Goal: Task Accomplishment & Management: Complete application form

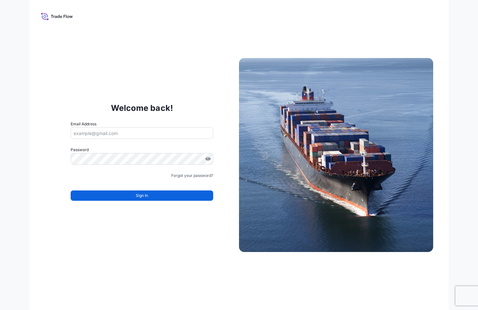
click at [138, 133] on input "Email Address" at bounding box center [142, 133] width 142 height 12
type input "[EMAIL_ADDRESS][DOMAIN_NAME]"
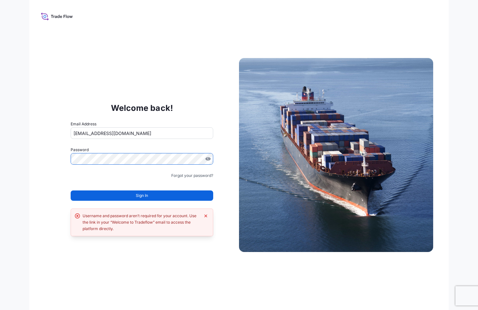
click at [47, 159] on div "Welcome back! Email Address mariat@equinor.com Password Must include: Upper & l…" at bounding box center [142, 155] width 194 height 133
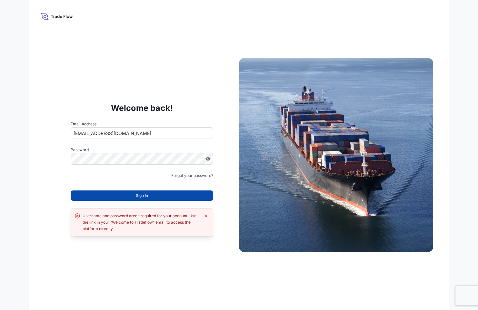
click at [157, 196] on button "Sign In" at bounding box center [142, 196] width 142 height 10
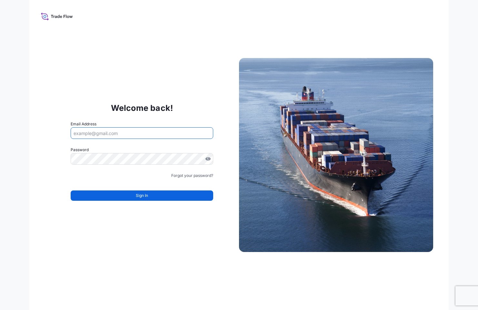
drag, startPoint x: 107, startPoint y: 134, endPoint x: 130, endPoint y: 133, distance: 23.2
click at [107, 134] on input "Email Address" at bounding box center [142, 133] width 142 height 12
type input "[EMAIL_ADDRESS][DOMAIN_NAME]"
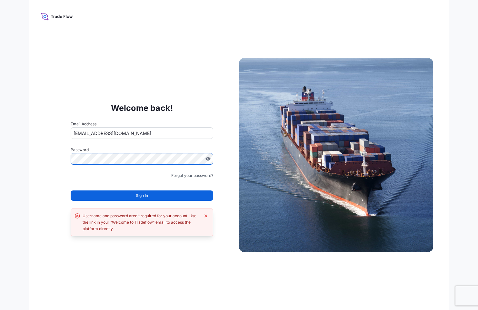
click at [49, 157] on div "Welcome back! Email Address mariat@equinor.com Password Must include: Upper & l…" at bounding box center [142, 155] width 194 height 133
click at [171, 196] on button "Sign In" at bounding box center [142, 196] width 142 height 10
click at [207, 216] on icon "Dismiss error" at bounding box center [205, 215] width 5 height 5
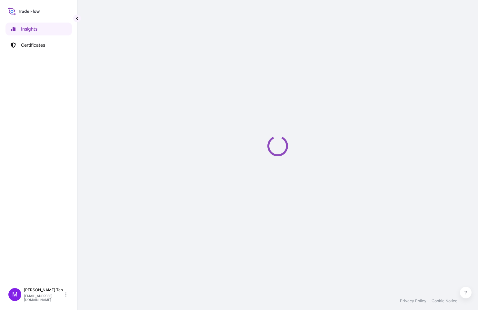
select select "2025"
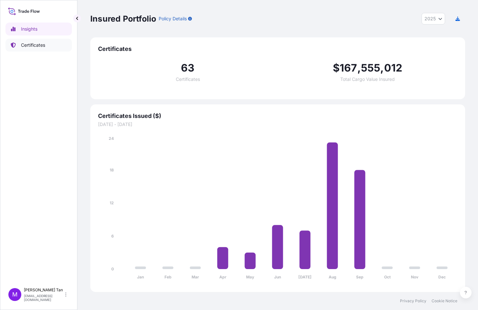
click at [38, 44] on p "Certificates" at bounding box center [33, 45] width 24 height 6
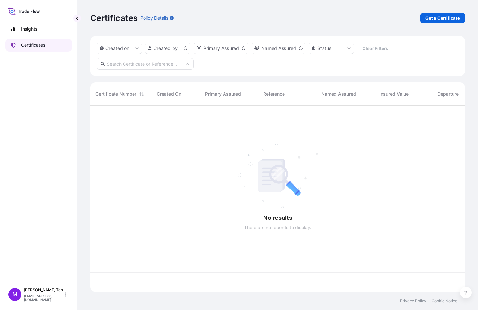
scroll to position [185, 370]
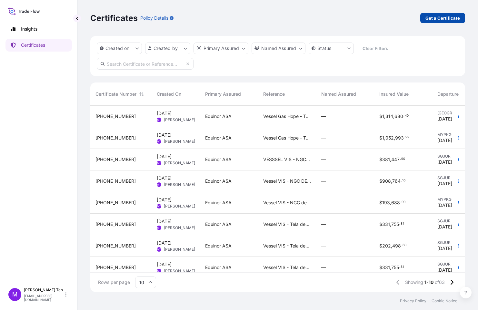
click at [440, 17] on p "Get a Certificate" at bounding box center [442, 18] width 34 height 6
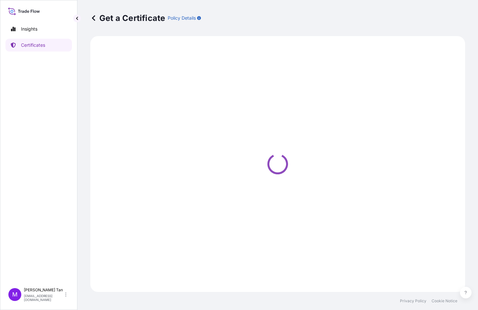
select select "Sea"
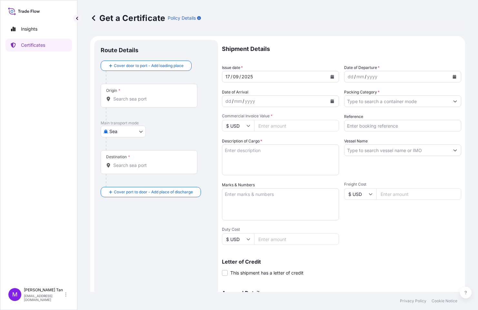
click at [150, 93] on div "Origin *" at bounding box center [149, 96] width 97 height 24
click at [150, 96] on input "Origin *" at bounding box center [151, 99] width 76 height 6
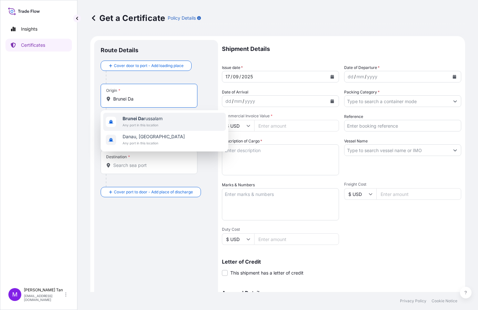
click at [149, 120] on span "Brunei Da russalam" at bounding box center [143, 118] width 40 height 6
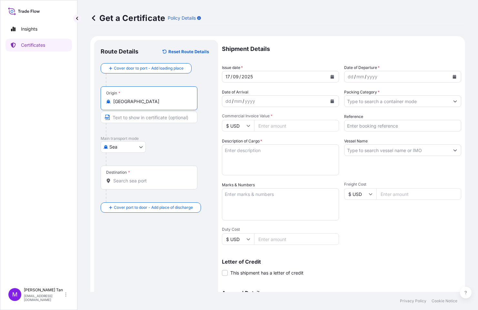
drag, startPoint x: 155, startPoint y: 103, endPoint x: 109, endPoint y: 101, distance: 46.1
click at [109, 101] on div "[GEOGRAPHIC_DATA]" at bounding box center [149, 101] width 86 height 6
type input "[GEOGRAPHIC_DATA]"
drag, startPoint x: 113, startPoint y: 117, endPoint x: 118, endPoint y: 116, distance: 5.3
click at [114, 116] on input "Text to appear on certificate" at bounding box center [149, 118] width 97 height 12
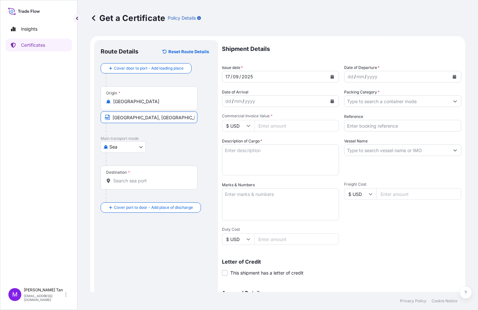
scroll to position [0, 0]
drag, startPoint x: 153, startPoint y: 117, endPoint x: 159, endPoint y: 118, distance: 5.8
click at [153, 117] on input "[GEOGRAPHIC_DATA], [GEOGRAPHIC_DATA]" at bounding box center [149, 118] width 97 height 12
type input "[GEOGRAPHIC_DATA],[GEOGRAPHIC_DATA]"
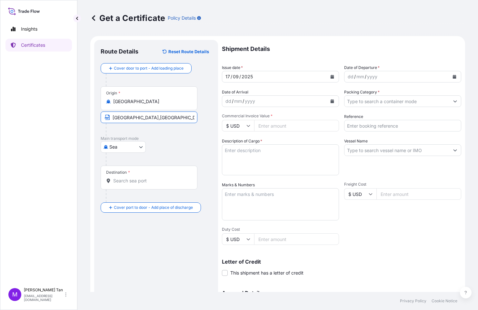
click at [125, 173] on div "Destination *" at bounding box center [118, 172] width 24 height 5
click at [125, 178] on input "Destination *" at bounding box center [151, 181] width 76 height 6
click at [122, 179] on input "Destination * Please select a destination" at bounding box center [151, 181] width 76 height 6
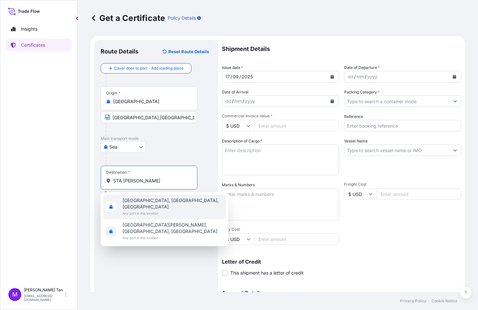
drag, startPoint x: 140, startPoint y: 179, endPoint x: 96, endPoint y: 173, distance: 44.1
click at [96, 174] on div "Route Details Reset Route Details Cover door to port - Add loading place Place …" at bounding box center [156, 202] width 124 height 325
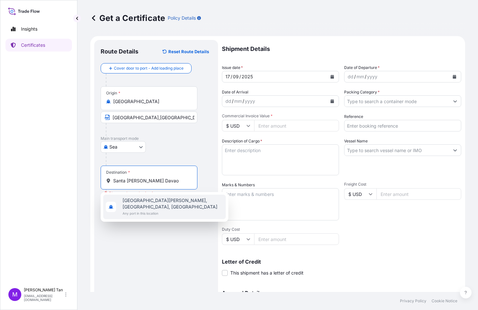
click at [166, 210] on span "Any port in this location" at bounding box center [173, 213] width 101 height 6
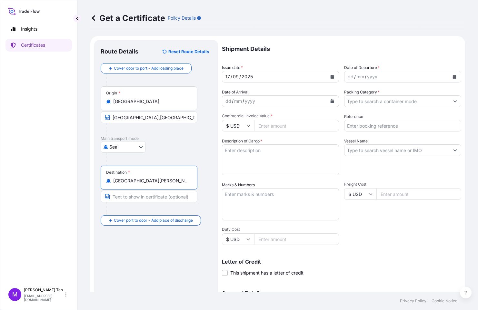
type input "[GEOGRAPHIC_DATA][PERSON_NAME], [GEOGRAPHIC_DATA], [GEOGRAPHIC_DATA]"
drag, startPoint x: 113, startPoint y: 180, endPoint x: 191, endPoint y: 181, distance: 78.0
click at [191, 181] on div "[GEOGRAPHIC_DATA][PERSON_NAME], [GEOGRAPHIC_DATA], [GEOGRAPHIC_DATA]" at bounding box center [149, 181] width 86 height 6
copy icon
click at [112, 196] on input "Text to appear on certificate" at bounding box center [149, 197] width 97 height 12
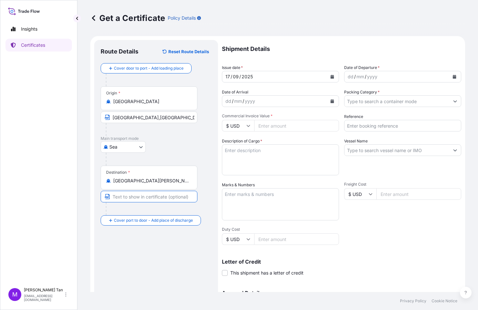
paste input "[GEOGRAPHIC_DATA][PERSON_NAME], [GEOGRAPHIC_DATA], [GEOGRAPHIC_DATA]"
type input "[GEOGRAPHIC_DATA][PERSON_NAME], [GEOGRAPHIC_DATA], [GEOGRAPHIC_DATA]"
drag, startPoint x: 142, startPoint y: 254, endPoint x: 143, endPoint y: 248, distance: 7.0
click at [142, 253] on div "Route Details Reset Route Details Cover door to port - Add loading place Place …" at bounding box center [156, 202] width 111 height 312
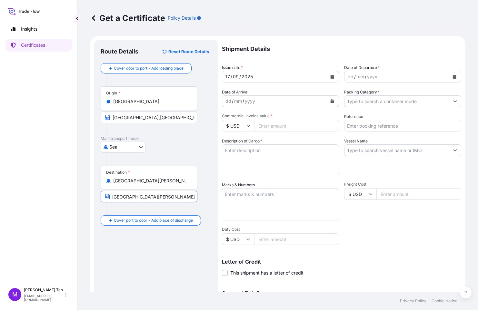
scroll to position [0, 0]
click at [453, 77] on icon "Calendar" at bounding box center [455, 77] width 4 height 4
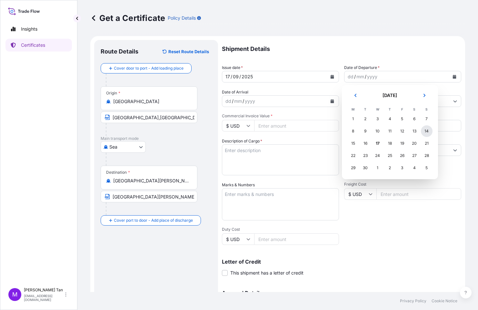
click at [426, 131] on div "14" at bounding box center [427, 131] width 12 height 12
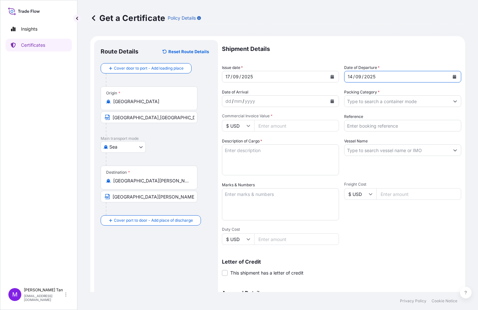
click at [331, 100] on icon "Calendar" at bounding box center [332, 101] width 4 height 4
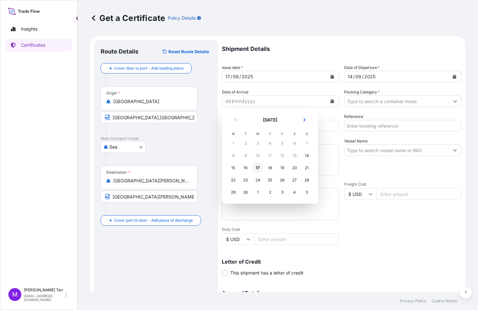
click at [260, 168] on div "17" at bounding box center [258, 168] width 12 height 12
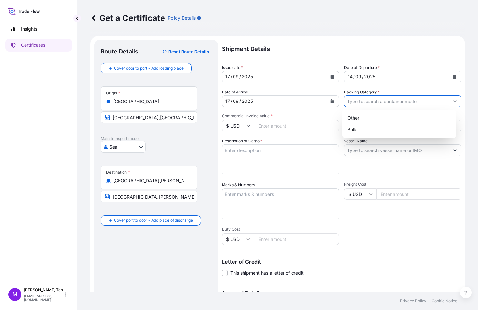
click at [452, 100] on button "Show suggestions" at bounding box center [455, 101] width 12 height 12
click at [369, 129] on div "Bulk" at bounding box center [399, 130] width 109 height 12
type input "Bulk"
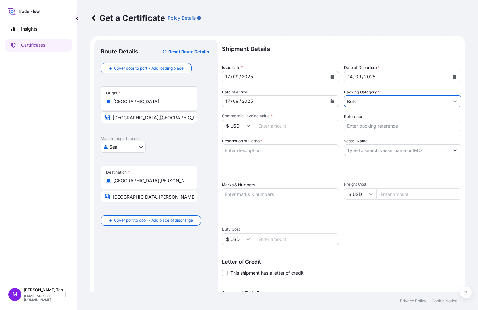
click at [249, 152] on textarea "Description of Cargo *" at bounding box center [280, 159] width 117 height 31
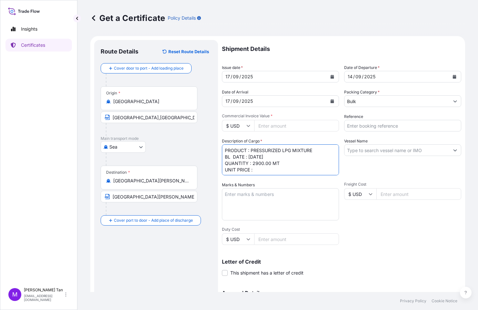
click at [257, 170] on textarea "PRODUCT : PRESSURIZED LPG MIXTURE BL DATE : [DATE] QUANTITY : 2900.00 MT UNIT P…" at bounding box center [280, 159] width 117 height 31
type textarea "PRODUCT : PRESSURIZED LPG MIXTURE BL DATE : [DATE] QUANTITY : 2900.00 MT UNIT P…"
click at [400, 124] on input "Reference" at bounding box center [402, 126] width 117 height 12
type input "VESSEL VIS - PRYCE GAS DEAL 14260"
click at [400, 151] on input "Vessel Name" at bounding box center [396, 150] width 105 height 12
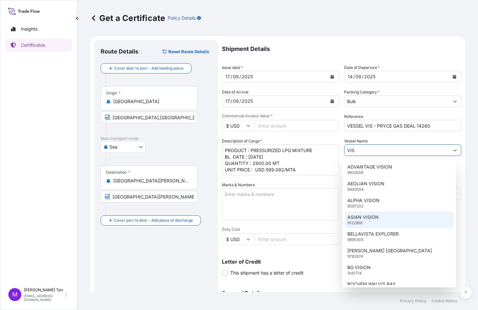
type input "VIS"
click at [278, 206] on textarea "Marks & Numbers" at bounding box center [280, 204] width 117 height 32
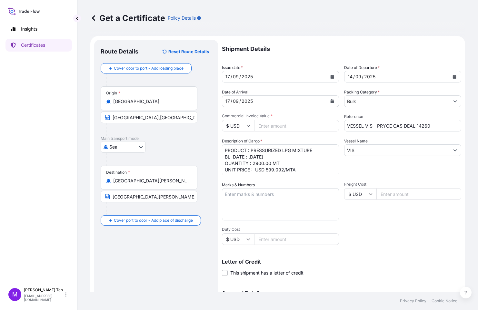
drag, startPoint x: 290, startPoint y: 126, endPoint x: 290, endPoint y: 114, distance: 12.3
click at [290, 121] on input "Commercial Invoice Value *" at bounding box center [296, 126] width 85 height 12
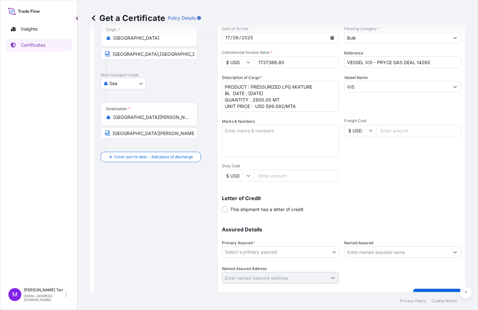
scroll to position [77, 0]
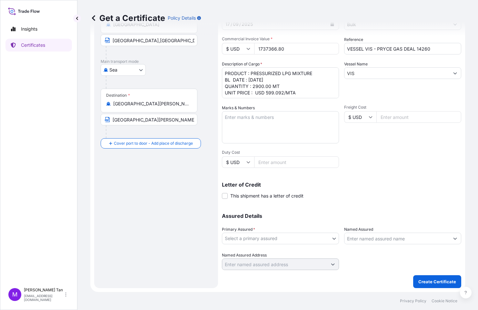
type input "1737366.80"
click at [331, 238] on body "Insights Certificates M [PERSON_NAME] [PERSON_NAME][EMAIL_ADDRESS][DOMAIN_NAME]…" at bounding box center [239, 155] width 478 height 310
click at [256, 253] on div "Equinor ASA" at bounding box center [279, 256] width 110 height 12
select select "31491"
click at [438, 282] on p "Create Certificate" at bounding box center [437, 282] width 38 height 6
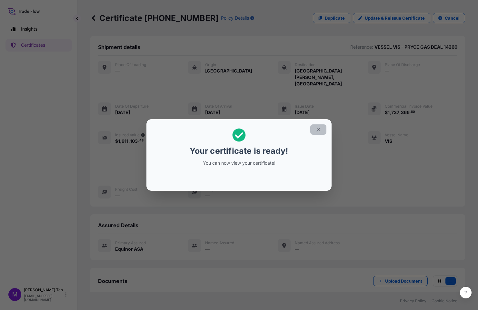
click at [318, 128] on icon "button" at bounding box center [318, 130] width 6 height 6
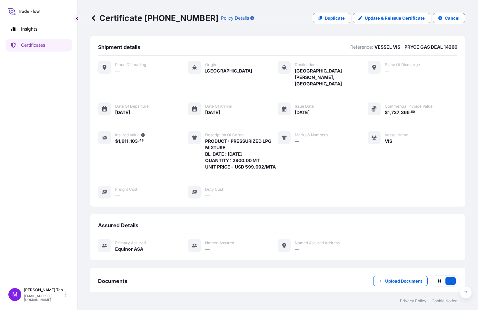
scroll to position [23, 0]
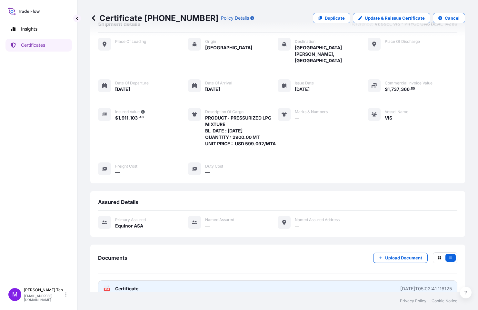
click at [136, 286] on span "Certificate" at bounding box center [126, 289] width 23 height 6
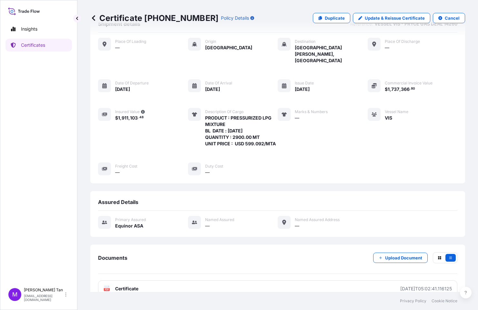
click at [94, 16] on icon at bounding box center [93, 17] width 3 height 5
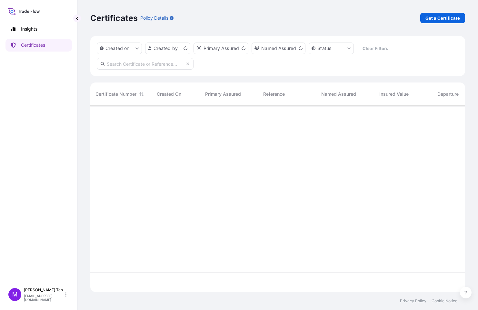
scroll to position [185, 370]
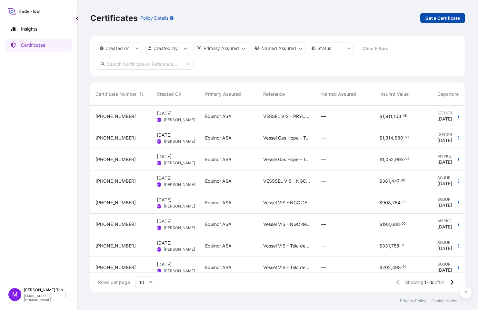
click at [444, 17] on p "Get a Certificate" at bounding box center [442, 18] width 34 height 6
select select "Sea"
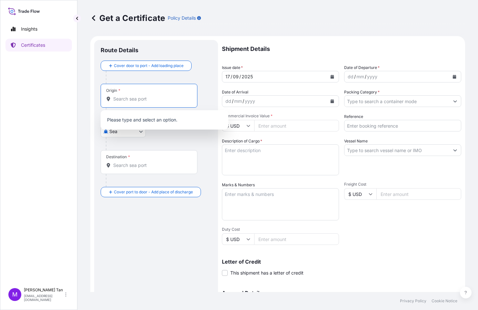
click at [138, 96] on input "Origin *" at bounding box center [151, 99] width 76 height 6
type input "P"
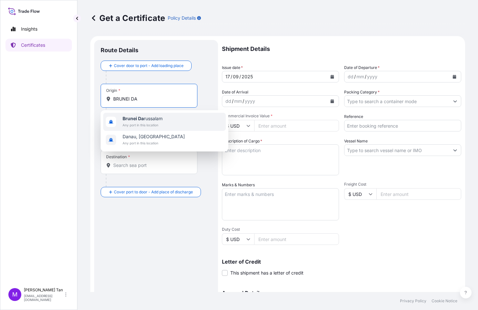
click at [142, 118] on b "Brunei Da" at bounding box center [133, 118] width 21 height 5
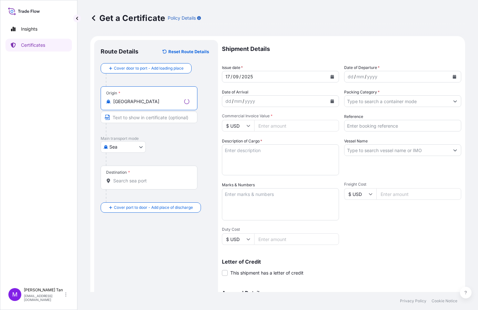
type input "[GEOGRAPHIC_DATA]"
click at [114, 119] on input "Text to appear on certificate" at bounding box center [149, 118] width 97 height 12
type input "[GEOGRAPHIC_DATA],[GEOGRAPHIC_DATA]"
click at [146, 176] on div "Destination *" at bounding box center [149, 178] width 97 height 24
click at [146, 178] on input "Destination *" at bounding box center [151, 181] width 76 height 6
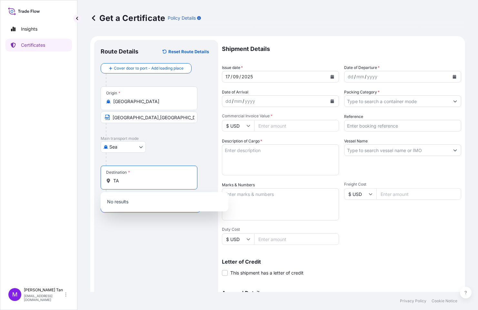
type input "T"
type input "O"
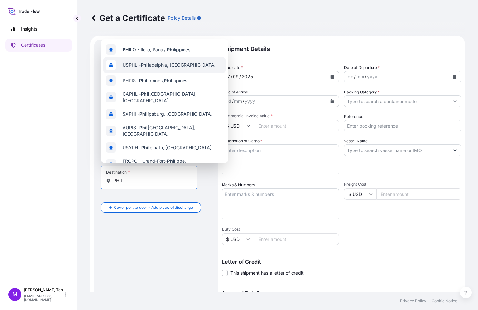
scroll to position [41, 0]
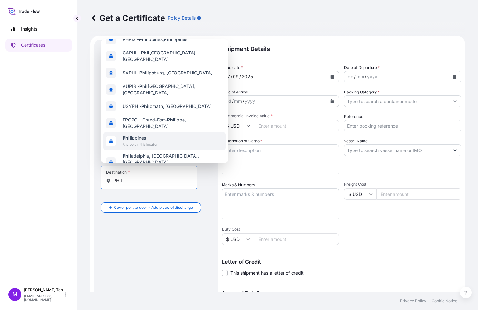
click at [173, 133] on div "[PERSON_NAME] Any port in this location" at bounding box center [164, 141] width 123 height 18
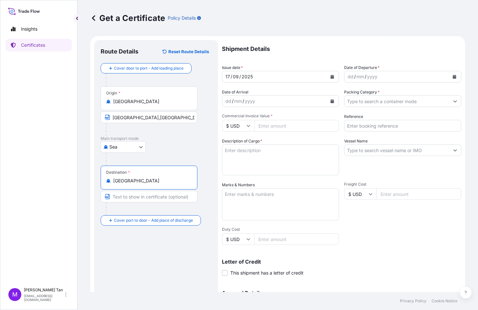
type input "[GEOGRAPHIC_DATA]"
click at [117, 197] on input "Text to appear on certificate" at bounding box center [149, 197] width 97 height 12
type input "Z"
type input "Talisayan, [GEOGRAPHIC_DATA] , [GEOGRAPHIC_DATA]"
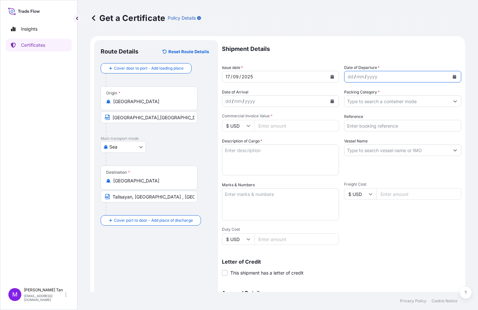
click at [452, 76] on icon "Calendar" at bounding box center [454, 77] width 4 height 4
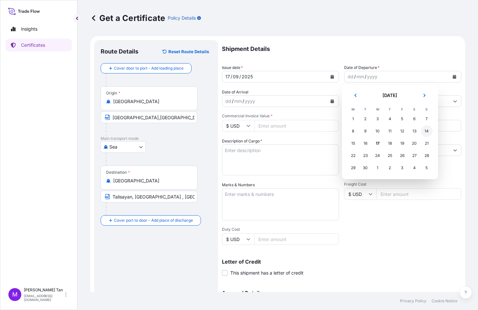
click at [425, 132] on div "14" at bounding box center [427, 131] width 12 height 12
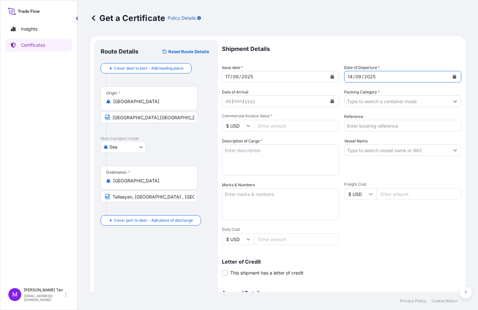
click at [330, 101] on icon "Calendar" at bounding box center [332, 101] width 4 height 4
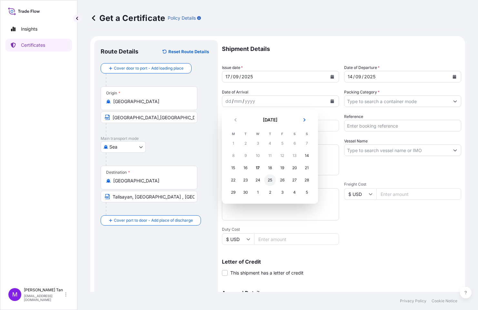
click at [270, 180] on div "25" at bounding box center [270, 180] width 12 height 12
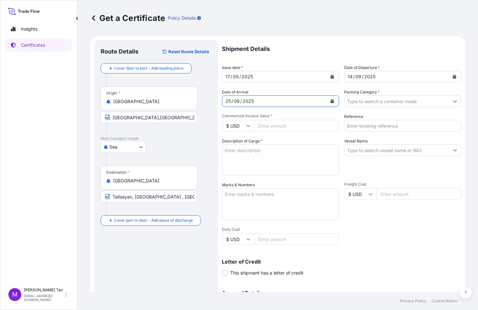
click at [453, 101] on icon "Show suggestions" at bounding box center [455, 102] width 4 height 2
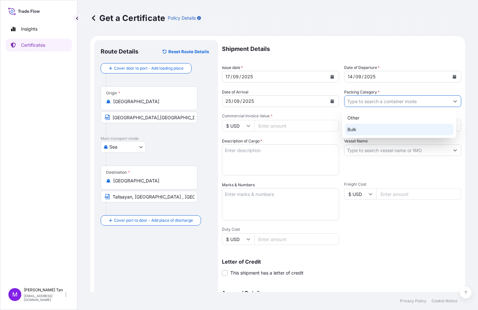
click at [382, 132] on div "Bulk" at bounding box center [399, 130] width 109 height 12
type input "Bulk"
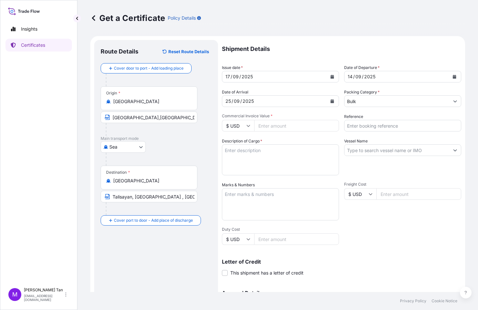
click at [244, 148] on textarea "Description of Cargo *" at bounding box center [280, 159] width 117 height 31
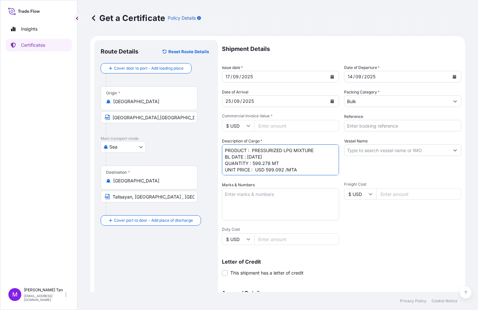
type textarea "PRODUCT : PRESSURIZED LPG MIXTURE BL DATE : [DATE] QUANTITY : 599.278 MT UNIT P…"
click at [270, 128] on input "Commercial Invoice Value *" at bounding box center [296, 126] width 85 height 12
type input "359022.66"
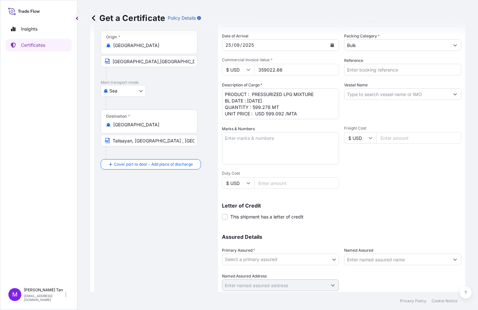
scroll to position [61, 0]
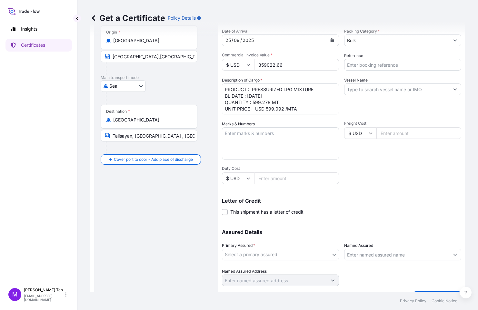
click at [331, 254] on body "Insights Certificates M [PERSON_NAME] [PERSON_NAME][EMAIL_ADDRESS][DOMAIN_NAME]…" at bounding box center [239, 155] width 478 height 310
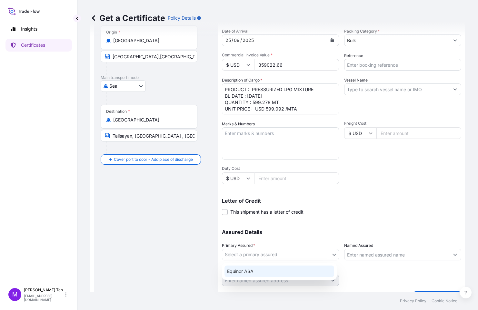
click at [251, 271] on div "Equinor ASA" at bounding box center [279, 272] width 110 height 12
select select "31491"
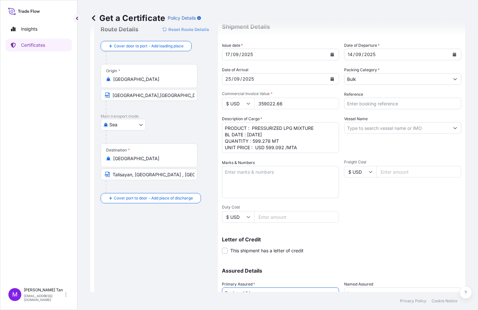
scroll to position [9, 0]
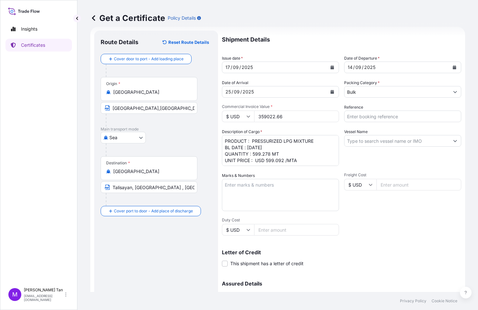
click at [346, 116] on input "Reference" at bounding box center [402, 117] width 117 height 12
type input "v"
click at [376, 114] on input "VIS - PRYCE" at bounding box center [402, 117] width 117 height 12
type input "VIS - PRYCE DEAL 14263"
click at [362, 140] on input "Vessel Name" at bounding box center [396, 141] width 105 height 12
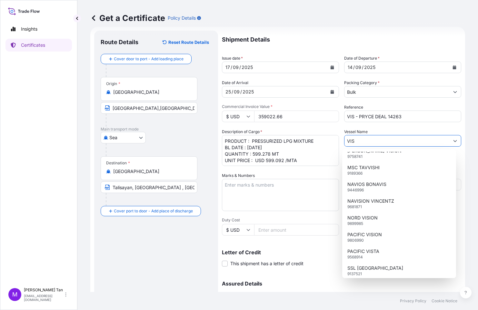
scroll to position [1464, 0]
type input "VIS"
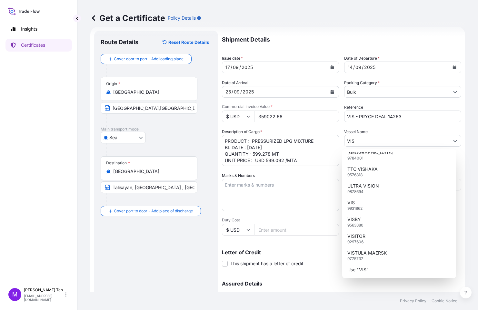
click at [407, 285] on p "Assured Details" at bounding box center [341, 283] width 239 height 5
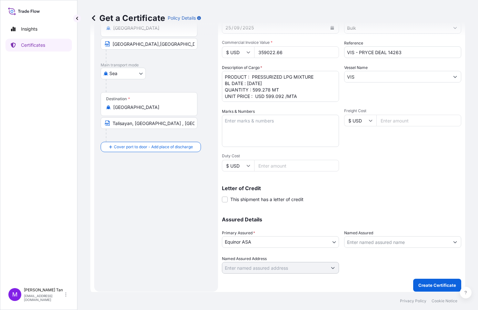
scroll to position [77, 0]
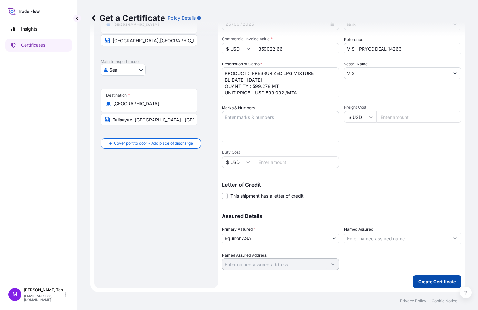
click at [435, 281] on p "Create Certificate" at bounding box center [437, 282] width 38 height 6
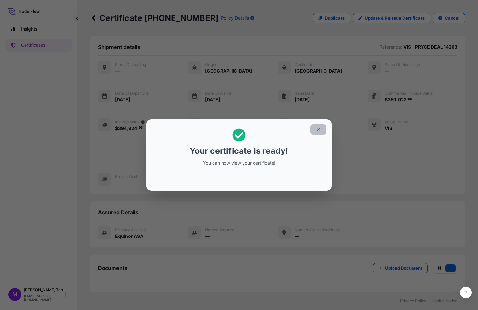
click at [318, 130] on icon "button" at bounding box center [318, 130] width 6 height 6
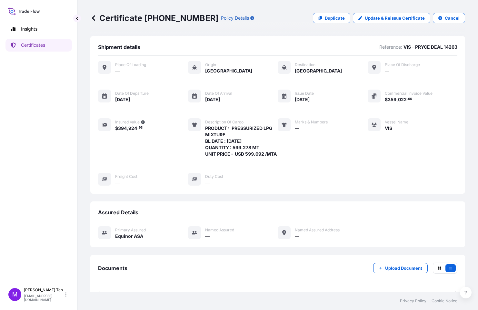
scroll to position [30, 0]
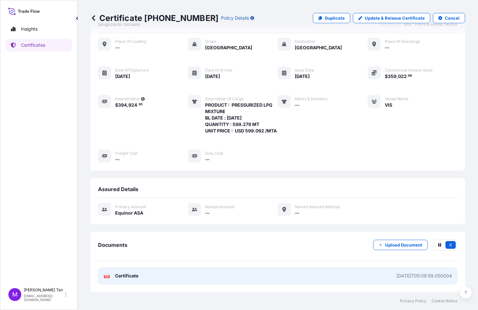
click at [109, 276] on rect at bounding box center [107, 276] width 6 height 3
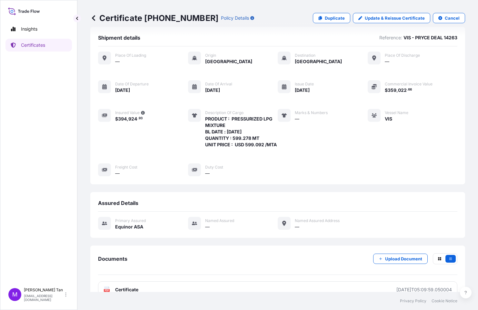
scroll to position [0, 0]
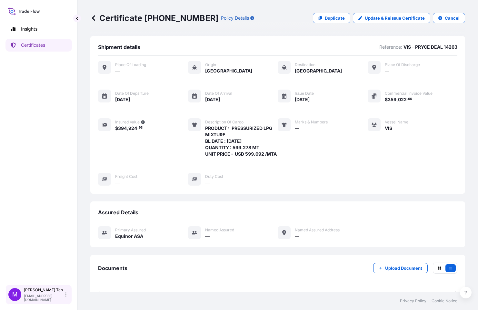
click at [49, 296] on div "[PERSON_NAME] [PERSON_NAME][EMAIL_ADDRESS][DOMAIN_NAME]" at bounding box center [46, 295] width 45 height 14
